Goal: Information Seeking & Learning: Learn about a topic

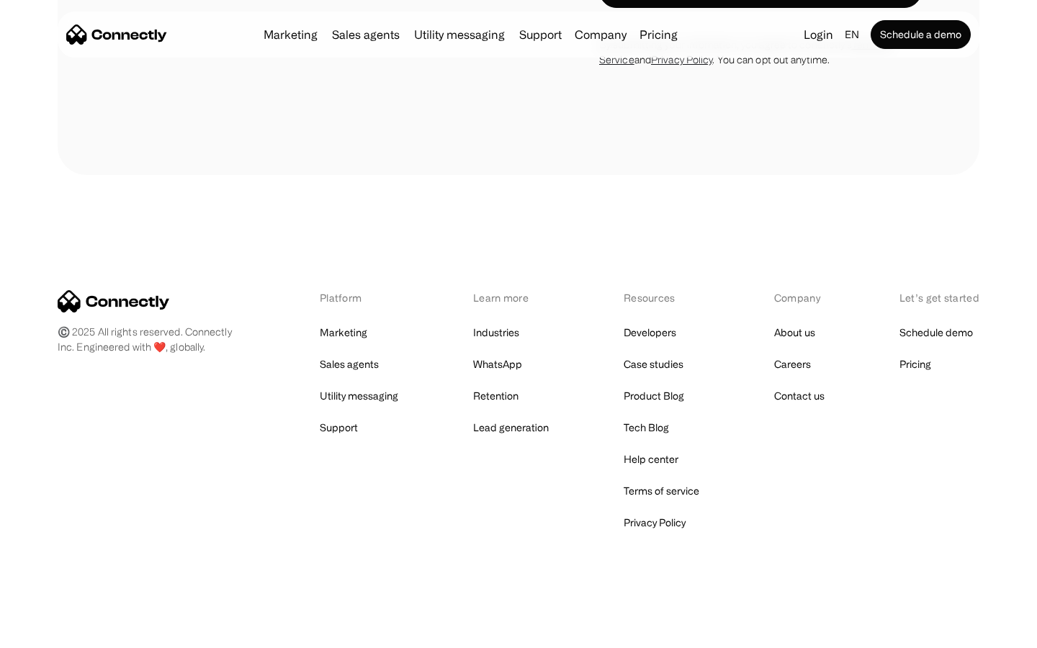
scroll to position [581, 0]
